Goal: Obtain resource: Download file/media

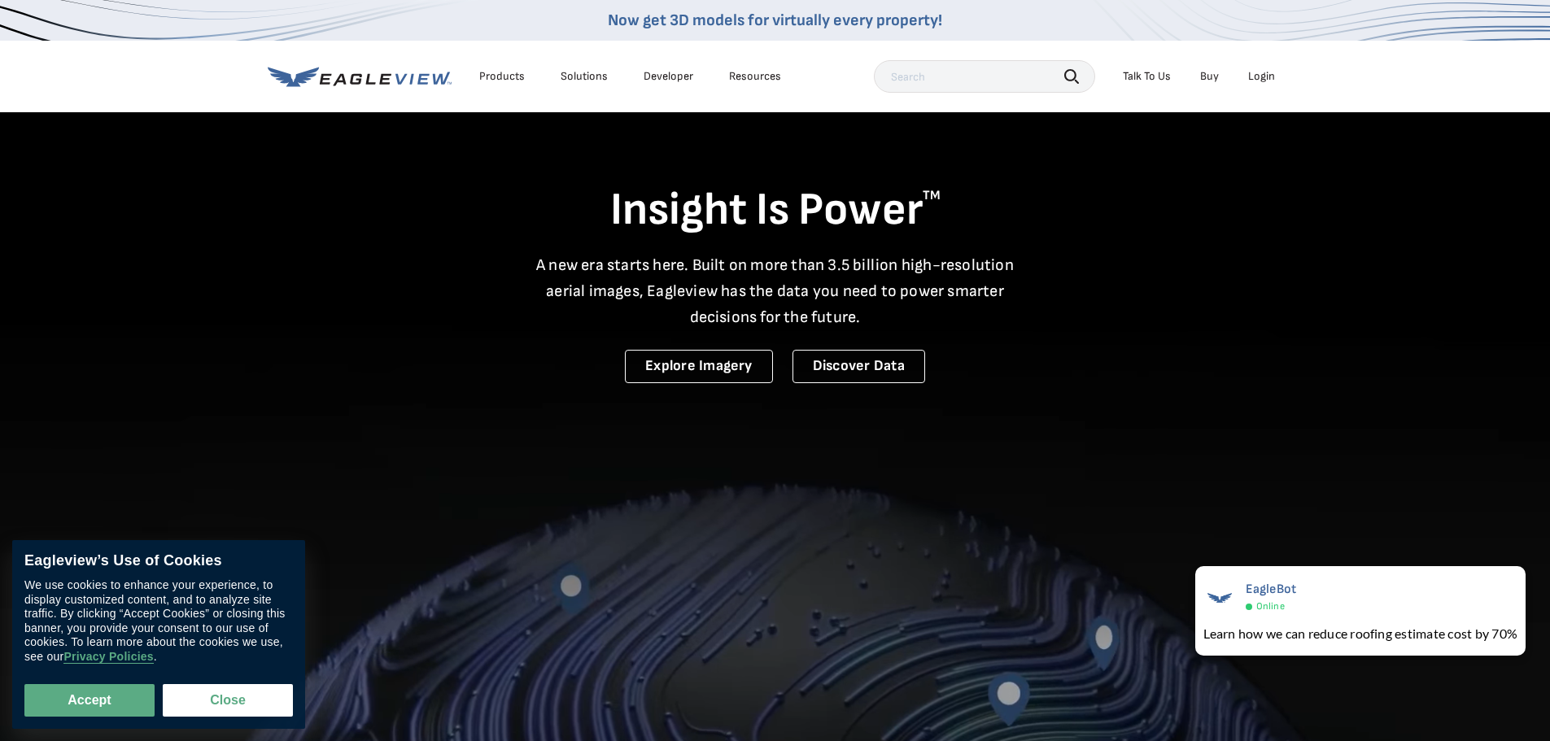
click at [1268, 80] on div "Login" at bounding box center [1261, 76] width 27 height 15
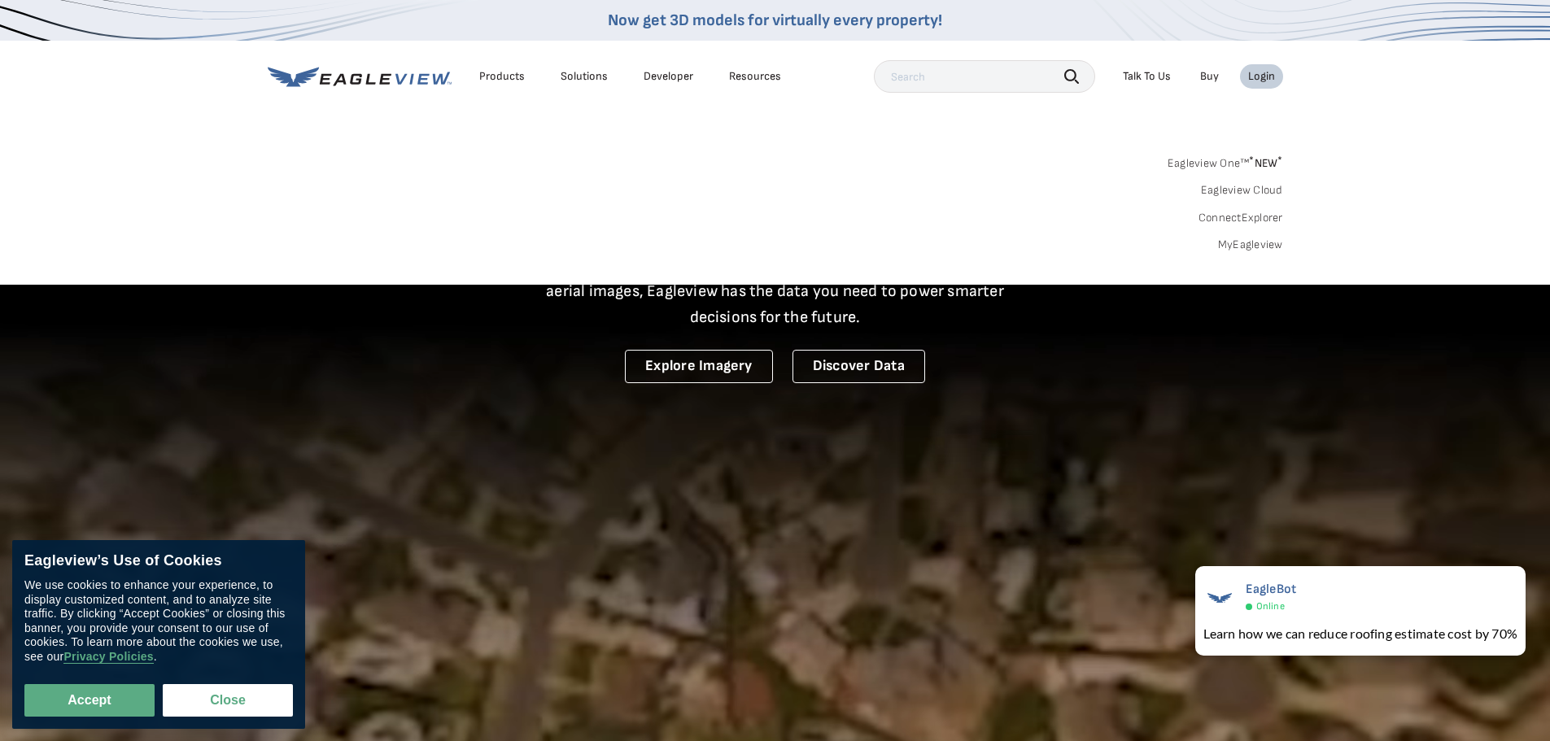
click at [1234, 247] on link "MyEagleview" at bounding box center [1250, 245] width 65 height 15
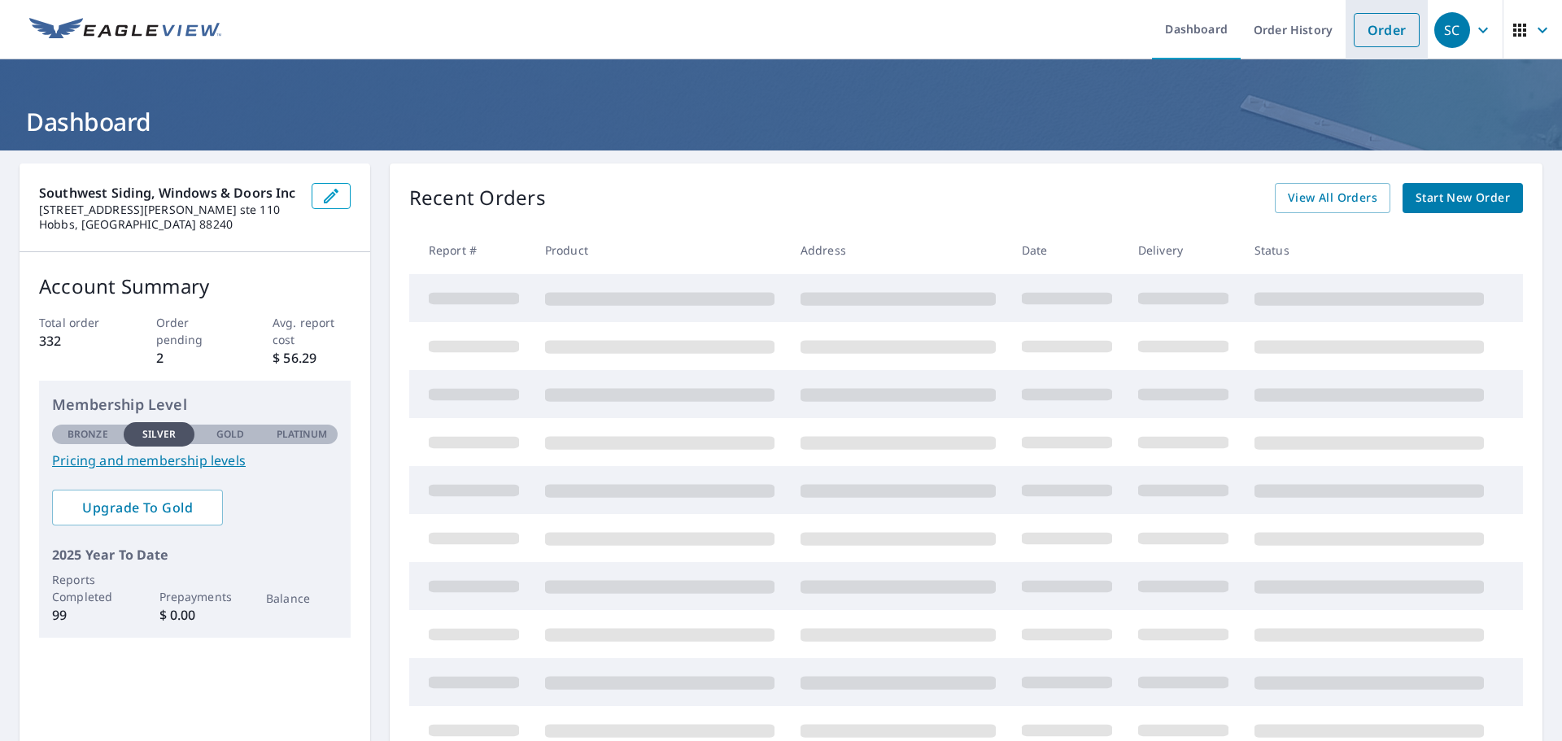
click at [1365, 30] on link "Order" at bounding box center [1387, 30] width 66 height 34
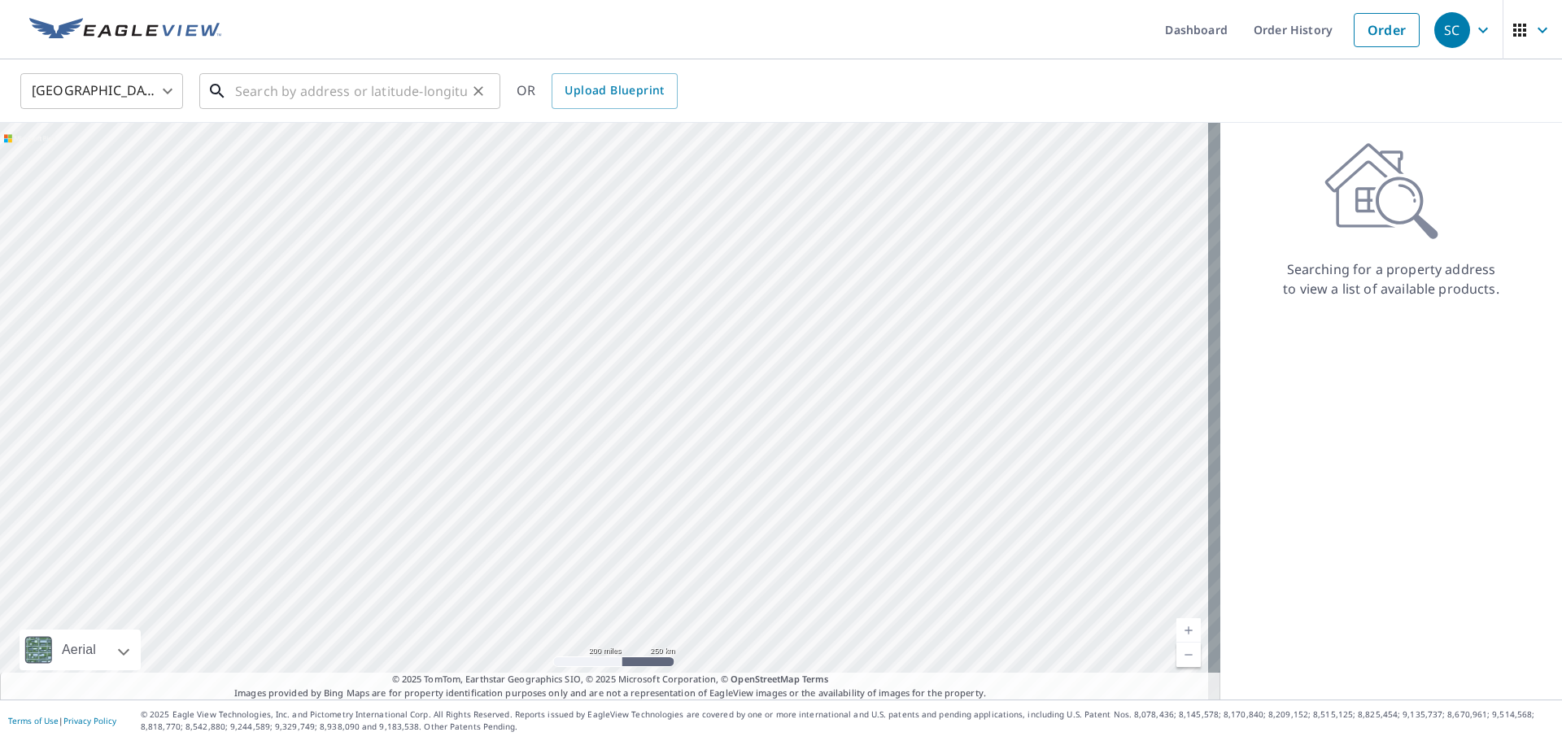
click at [241, 94] on input "text" at bounding box center [351, 91] width 232 height 46
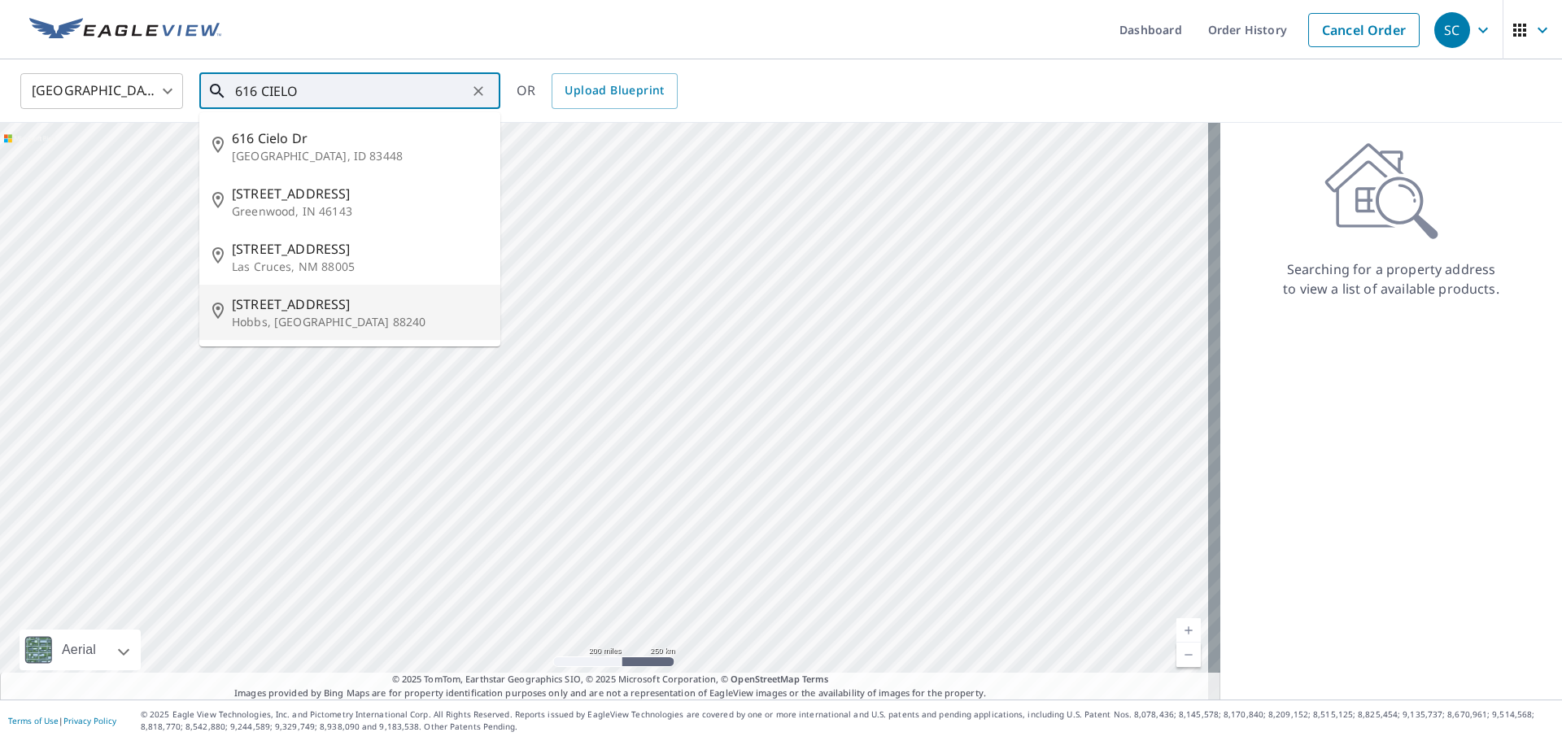
click at [276, 307] on span "[STREET_ADDRESS]" at bounding box center [359, 305] width 255 height 20
type input "[STREET_ADDRESS][PERSON_NAME]"
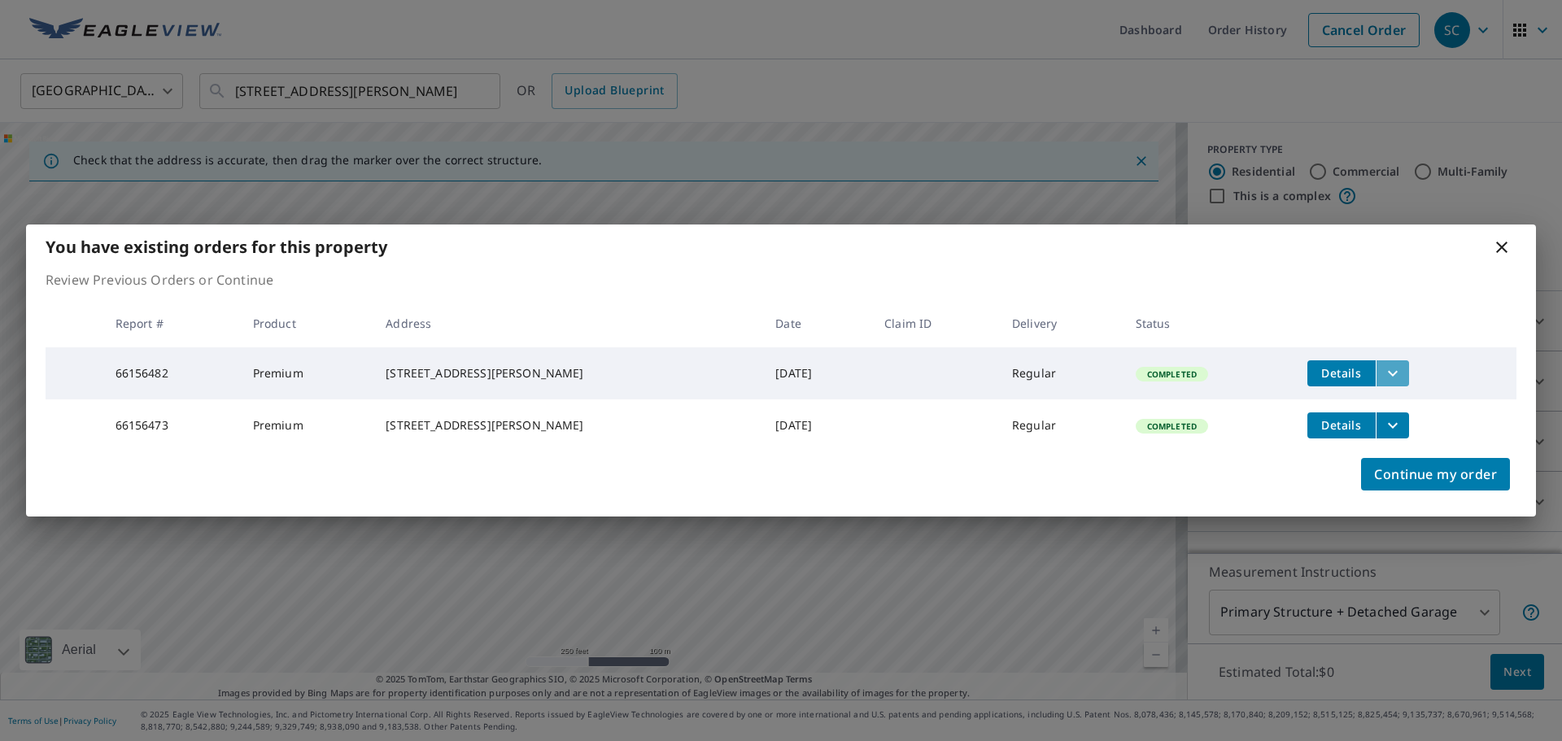
click at [1383, 365] on icon "filesDropdownBtn-66156482" at bounding box center [1393, 374] width 20 height 20
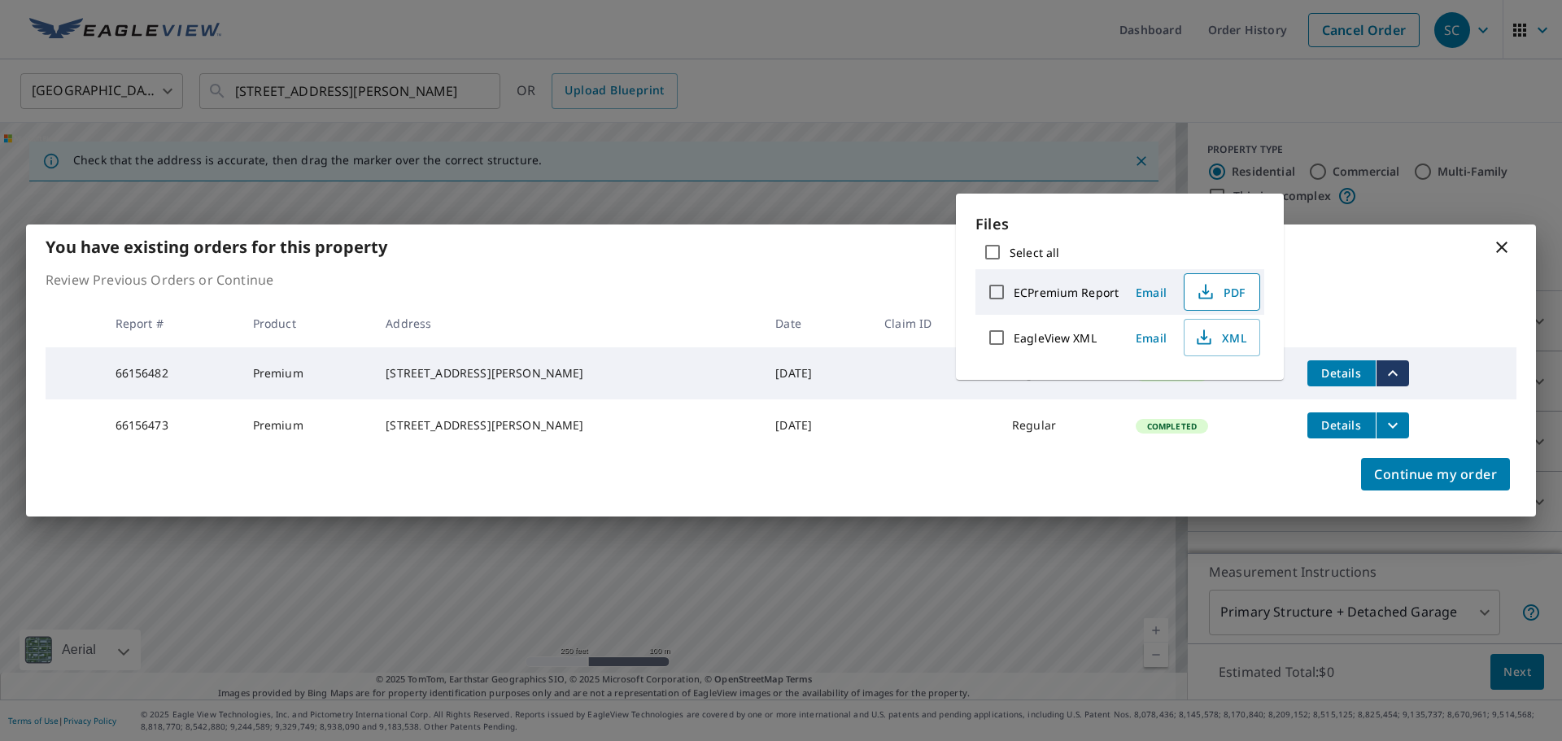
click at [1224, 297] on span "PDF" at bounding box center [1220, 292] width 52 height 20
